Goal: Find specific page/section: Find specific page/section

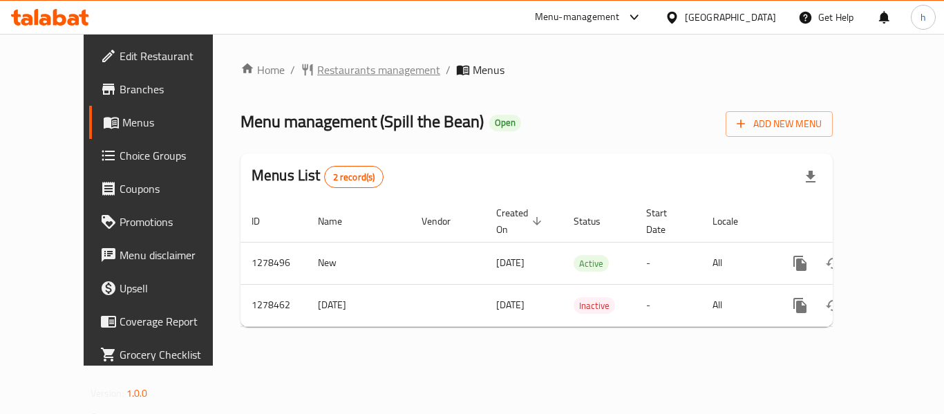
click at [317, 62] on span "Restaurants management" at bounding box center [378, 69] width 123 height 17
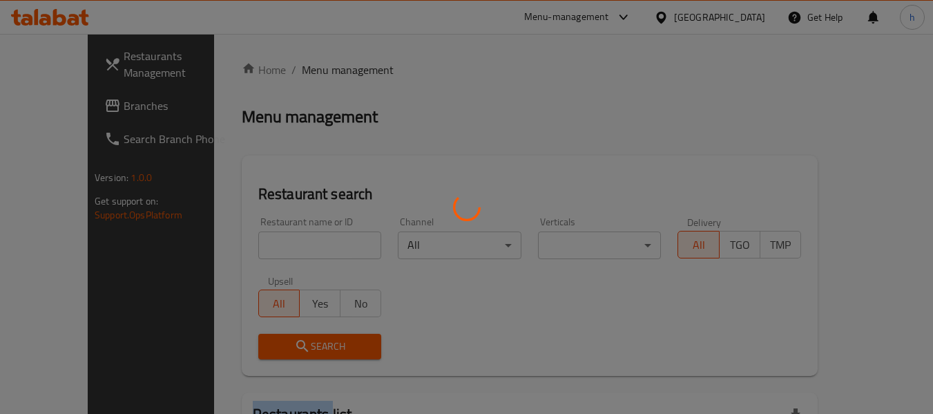
click at [308, 62] on div at bounding box center [466, 207] width 933 height 414
click at [774, 88] on div at bounding box center [466, 207] width 933 height 414
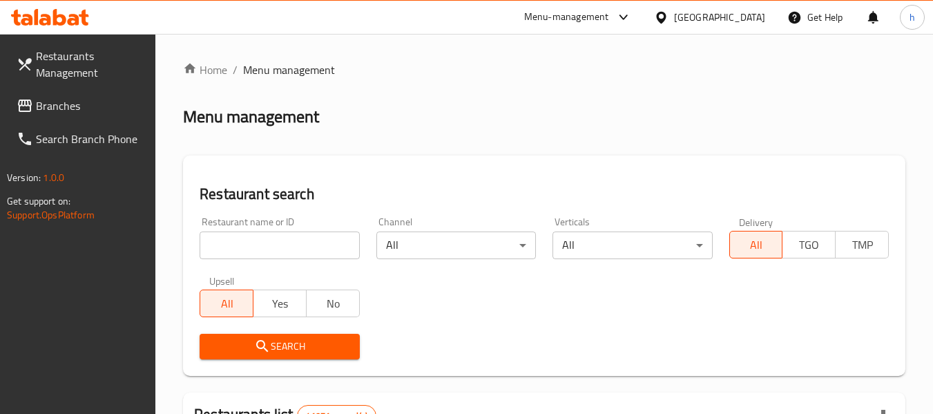
click at [716, 8] on div "[GEOGRAPHIC_DATA]" at bounding box center [709, 17] width 133 height 33
click at [712, 17] on div "[GEOGRAPHIC_DATA]" at bounding box center [719, 17] width 91 height 15
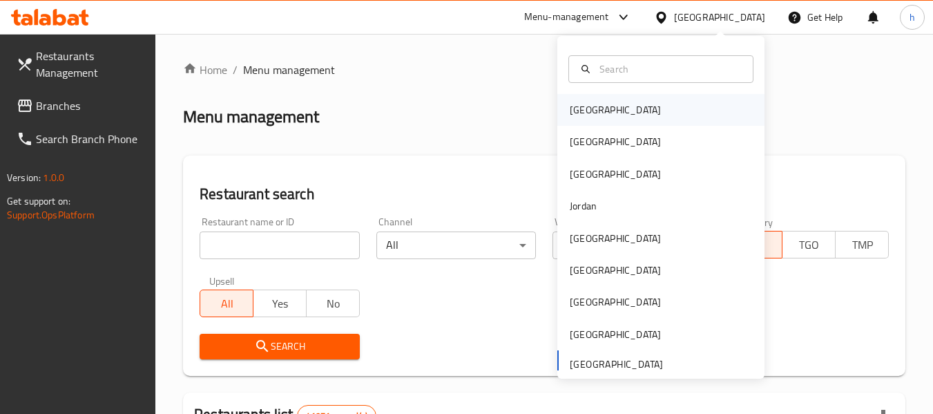
click at [580, 110] on div "[GEOGRAPHIC_DATA]" at bounding box center [615, 109] width 91 height 15
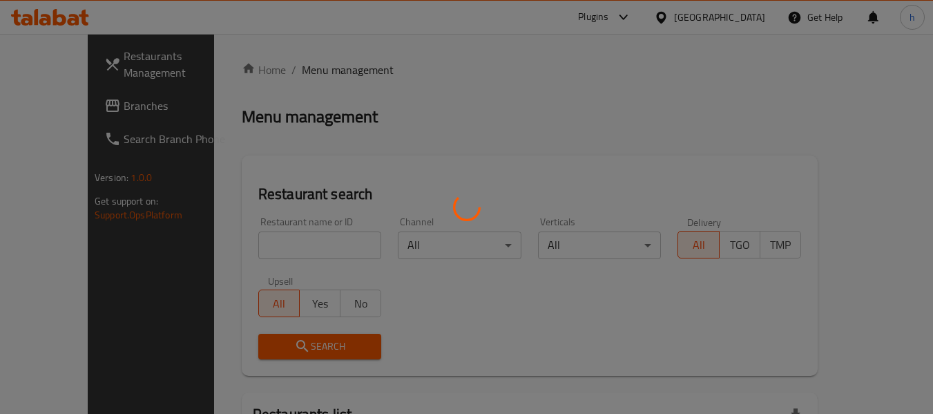
click at [750, 9] on div at bounding box center [466, 207] width 933 height 414
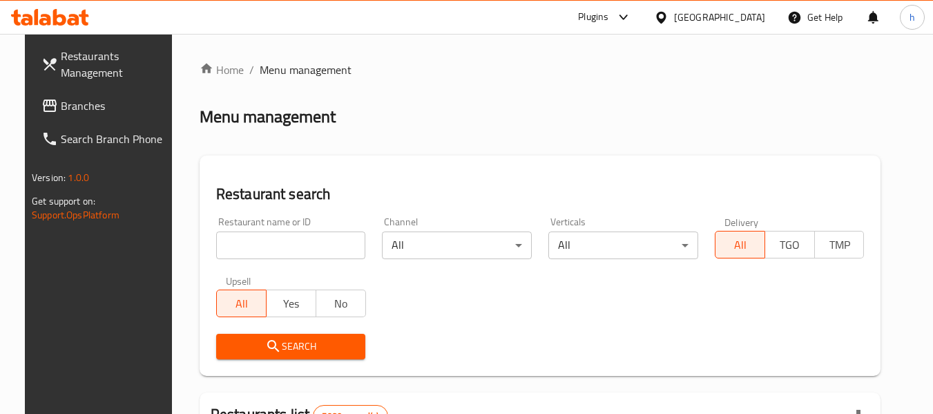
click at [749, 15] on div "[GEOGRAPHIC_DATA]" at bounding box center [719, 17] width 91 height 15
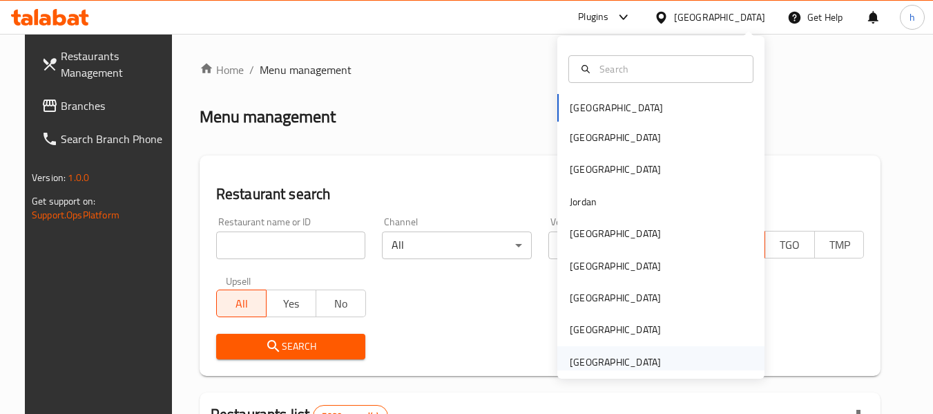
click at [591, 355] on div "[GEOGRAPHIC_DATA]" at bounding box center [615, 361] width 91 height 15
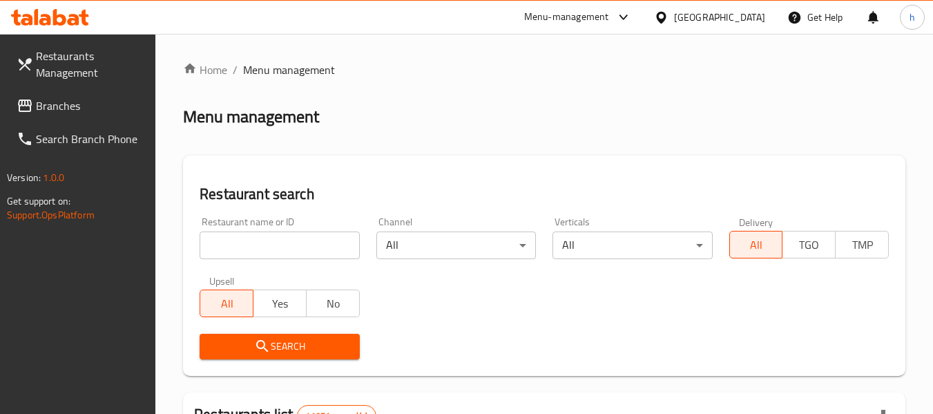
click at [66, 93] on link "Branches" at bounding box center [81, 105] width 151 height 33
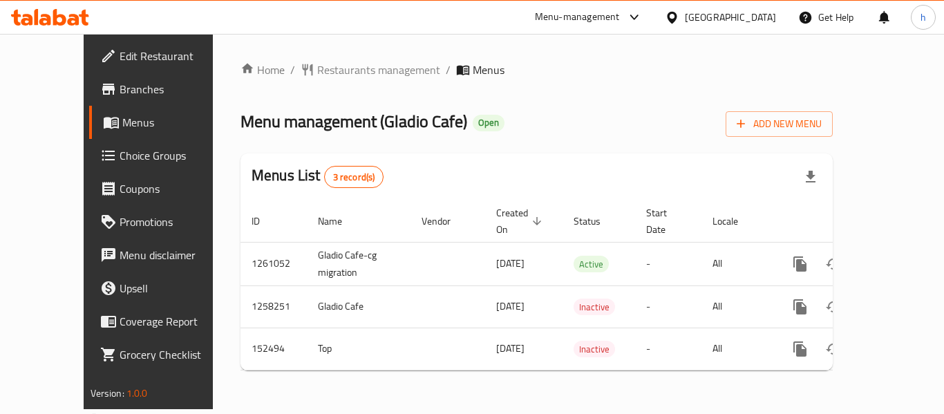
click at [328, 64] on div "Home / Restaurants management / Menus Menu management ( Gladio Cafe ) Open Add …" at bounding box center [536, 221] width 592 height 320
click at [328, 64] on span "Restaurants management" at bounding box center [378, 69] width 123 height 17
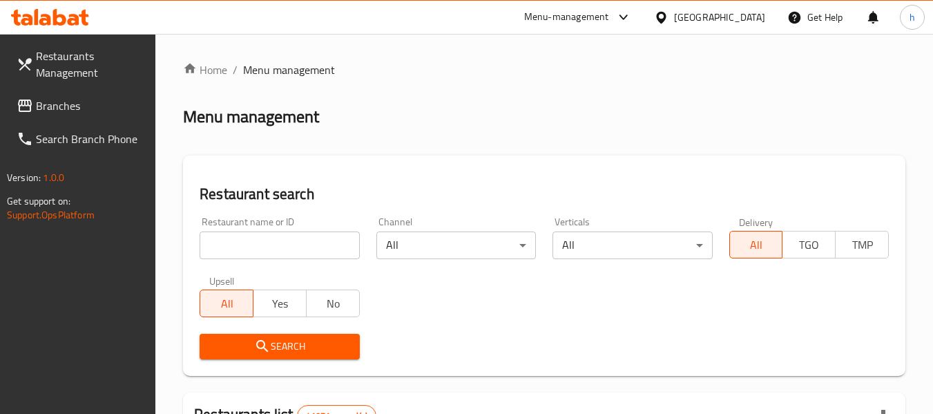
click at [258, 238] on input "search" at bounding box center [280, 245] width 160 height 28
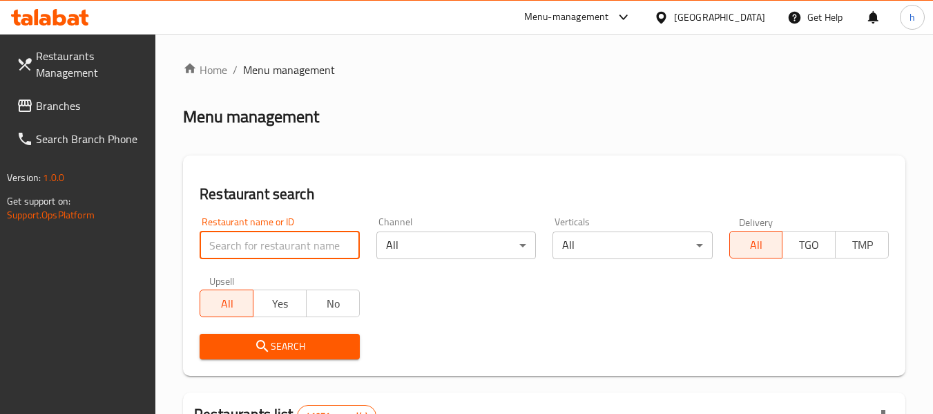
click at [258, 238] on input "search" at bounding box center [280, 245] width 160 height 28
paste input "614368"
type input "614368"
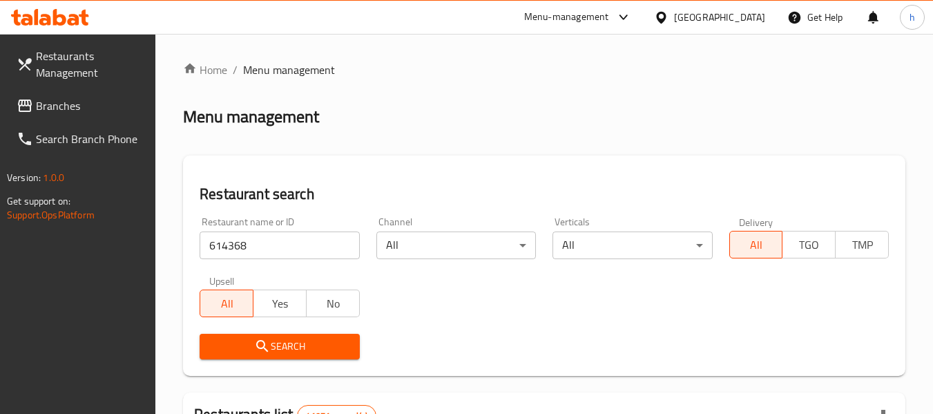
click at [274, 343] on span "Search" at bounding box center [279, 346] width 137 height 17
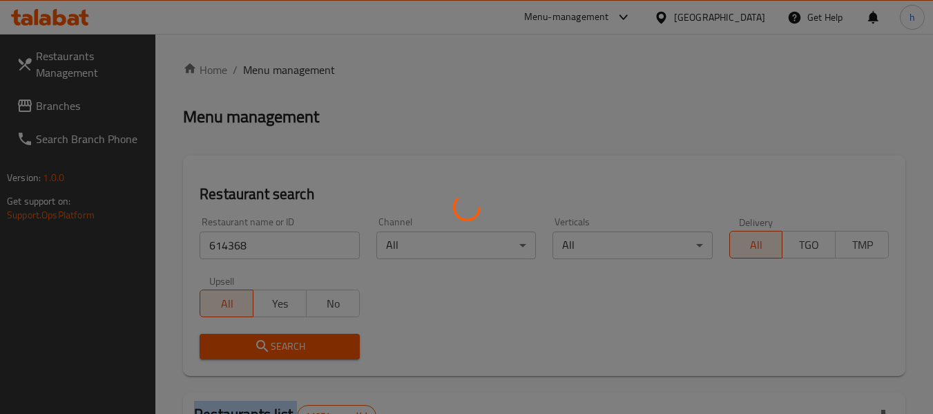
click at [274, 343] on div at bounding box center [466, 207] width 933 height 414
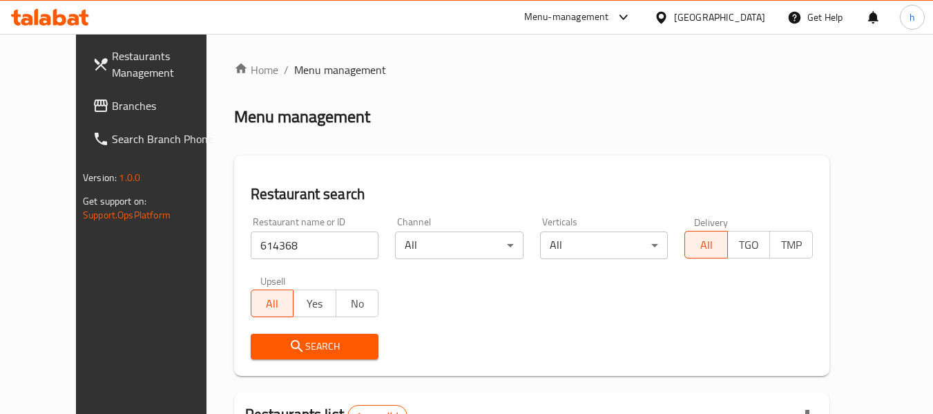
click at [718, 16] on div "[GEOGRAPHIC_DATA]" at bounding box center [719, 17] width 91 height 15
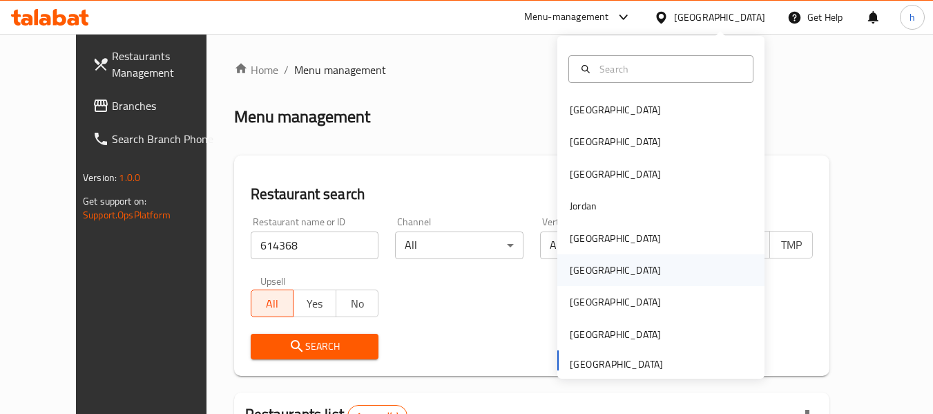
click at [570, 273] on div "[GEOGRAPHIC_DATA]" at bounding box center [615, 270] width 91 height 15
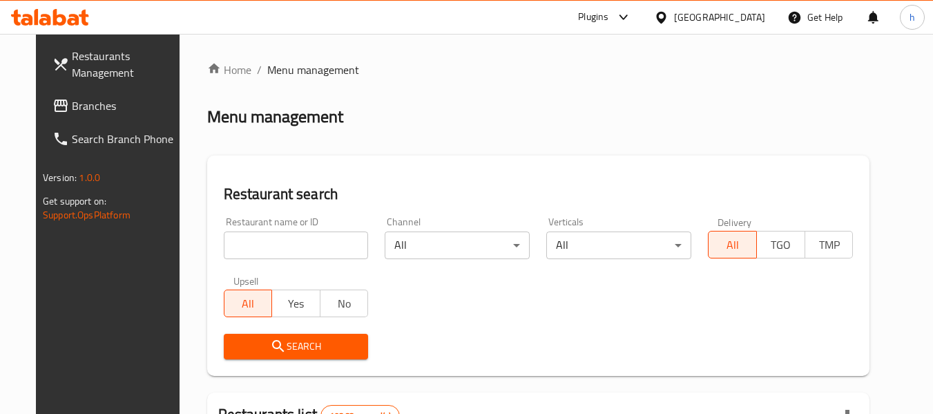
click at [54, 104] on div at bounding box center [466, 207] width 933 height 414
click at [72, 104] on span "Branches" at bounding box center [126, 105] width 109 height 17
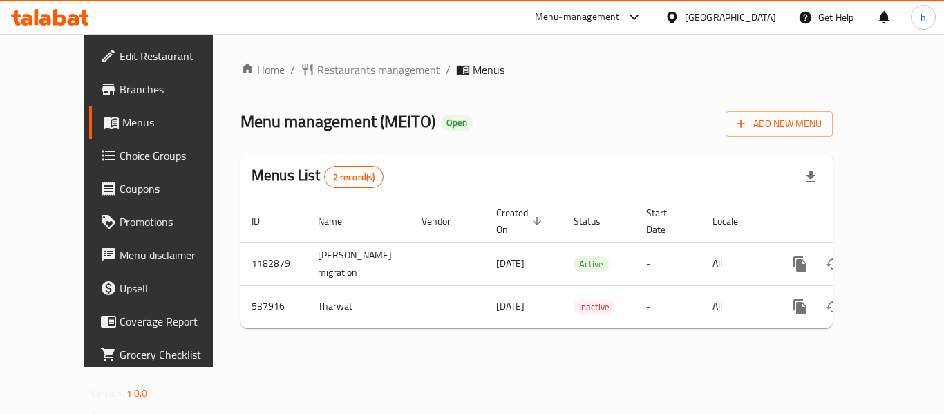
click at [754, 18] on div "[GEOGRAPHIC_DATA]" at bounding box center [730, 17] width 91 height 15
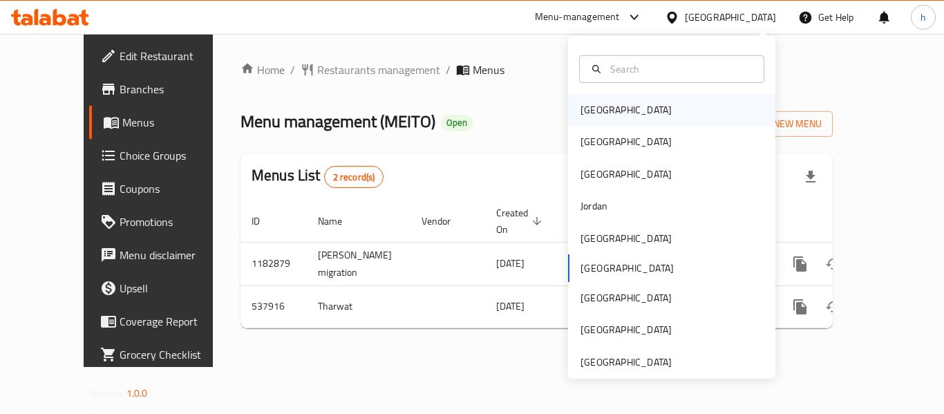
click at [593, 108] on div "[GEOGRAPHIC_DATA]" at bounding box center [625, 109] width 91 height 15
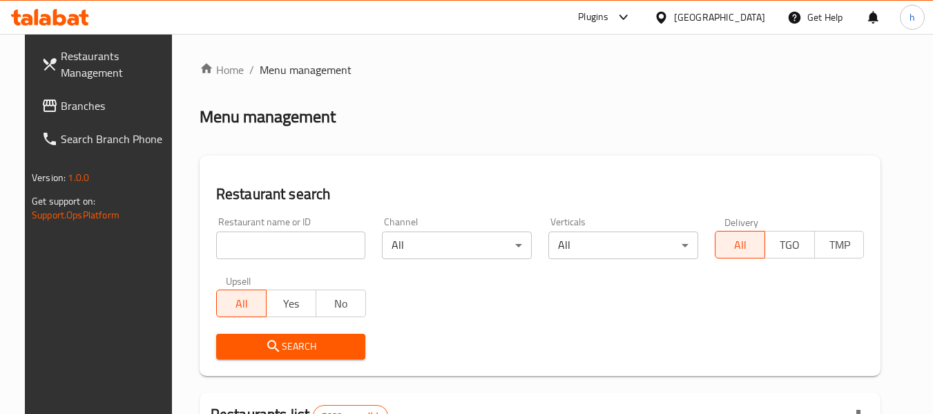
click at [61, 107] on span "Branches" at bounding box center [115, 105] width 109 height 17
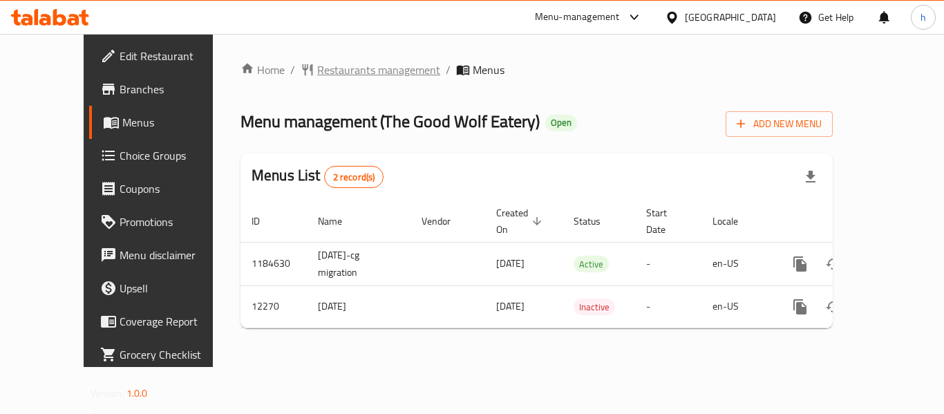
click at [317, 70] on span "Restaurants management" at bounding box center [378, 69] width 123 height 17
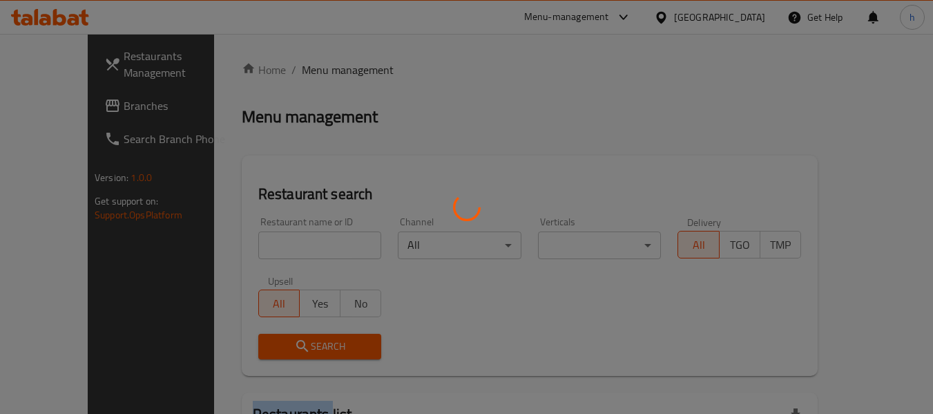
click at [314, 70] on div at bounding box center [466, 207] width 933 height 414
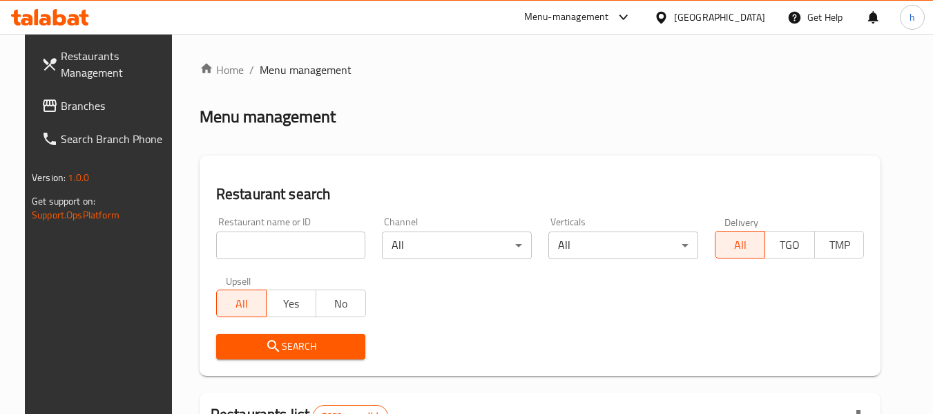
click at [275, 254] on input "search" at bounding box center [291, 245] width 150 height 28
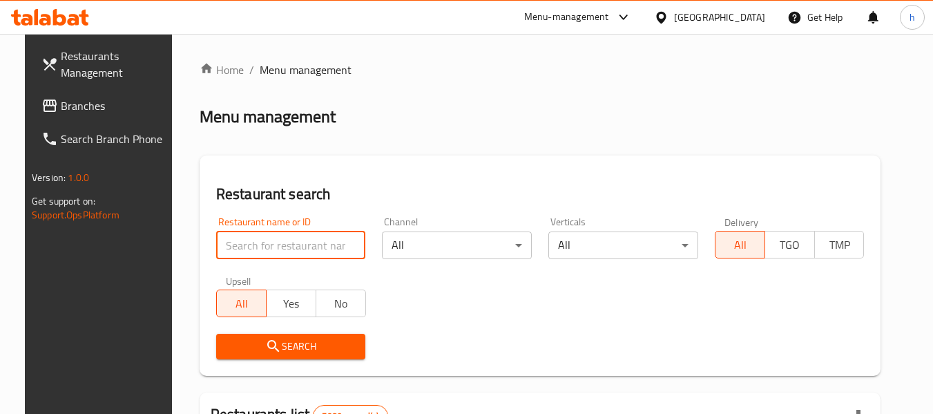
click at [275, 254] on input "search" at bounding box center [291, 245] width 150 height 28
paste input "7569"
type input "7569"
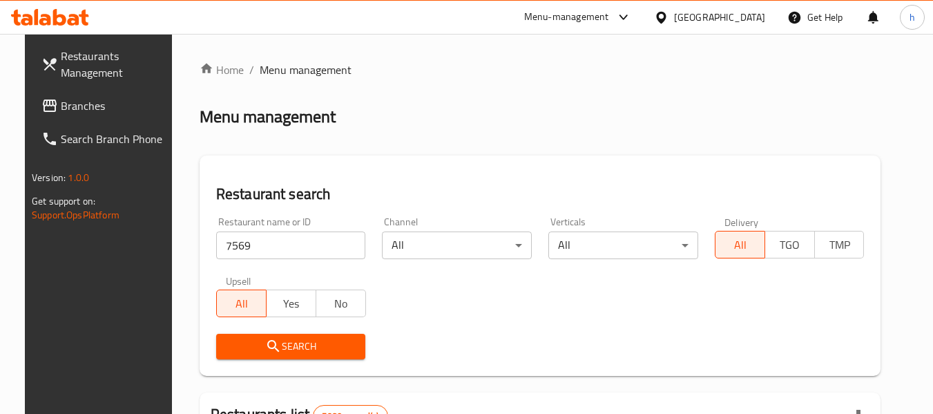
click at [267, 345] on icon "submit" at bounding box center [273, 346] width 12 height 12
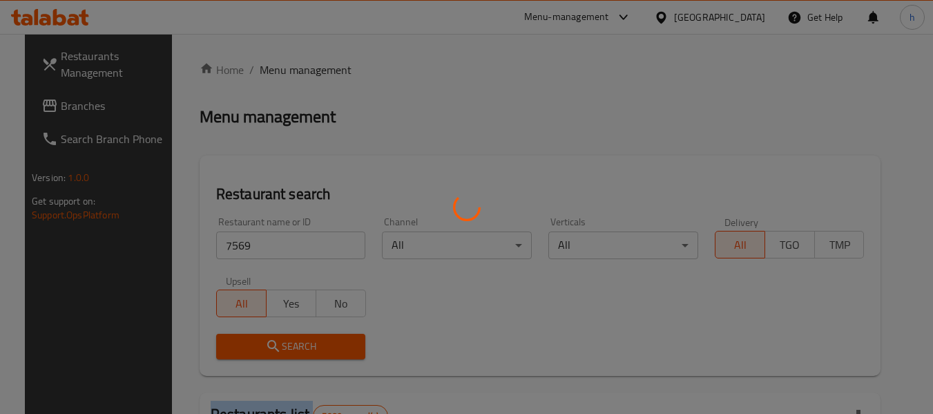
click at [257, 345] on div at bounding box center [466, 207] width 933 height 414
